Goal: Task Accomplishment & Management: Manage account settings

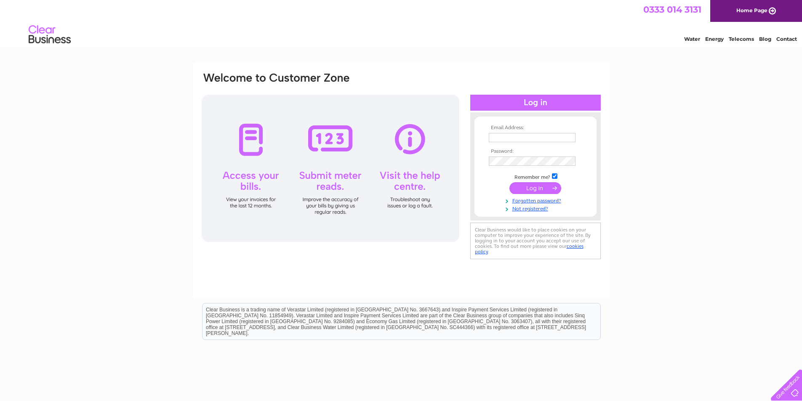
type input "[PERSON_NAME][EMAIL_ADDRESS][DOMAIN_NAME]"
click at [538, 188] on input "submit" at bounding box center [536, 188] width 52 height 12
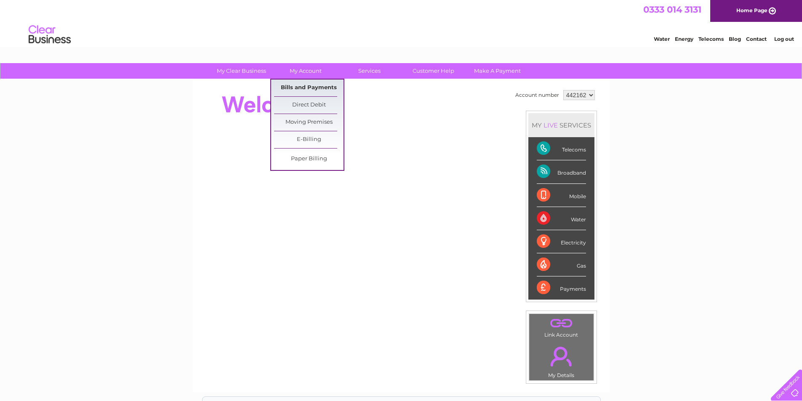
click at [305, 85] on link "Bills and Payments" at bounding box center [308, 88] width 69 height 17
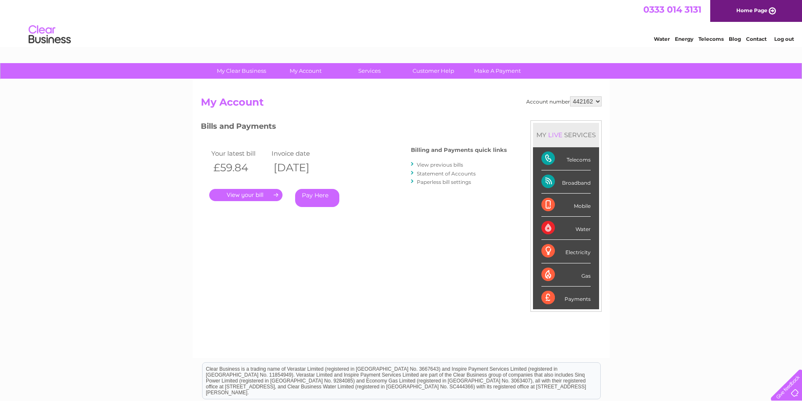
click at [254, 194] on link "." at bounding box center [245, 195] width 73 height 12
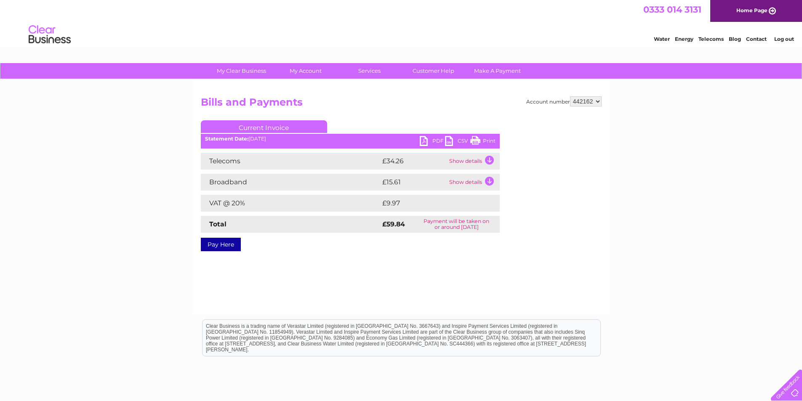
click at [435, 139] on link "PDF" at bounding box center [432, 142] width 25 height 12
